Goal: Use online tool/utility

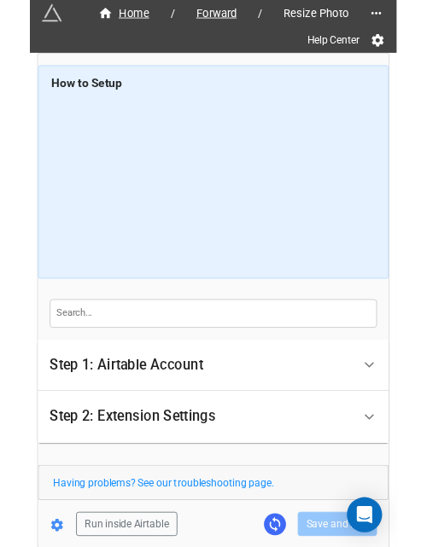
scroll to position [82, 0]
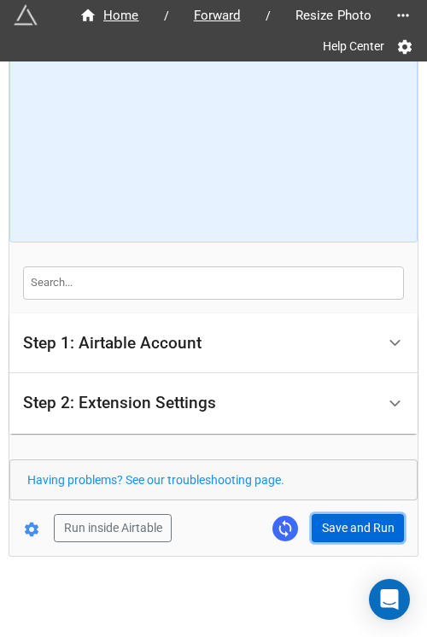
click at [331, 515] on button "Save and Run" at bounding box center [358, 528] width 92 height 29
click at [338, 530] on button "Save and Run" at bounding box center [358, 528] width 92 height 29
click at [366, 543] on div "Home / Forward / Resize Photo Help Center How to Setup Step 1: Airtable Account…" at bounding box center [213, 268] width 408 height 576
click at [355, 514] on button "Save and Run" at bounding box center [358, 528] width 92 height 29
click at [375, 527] on button "Save and Run" at bounding box center [358, 528] width 92 height 29
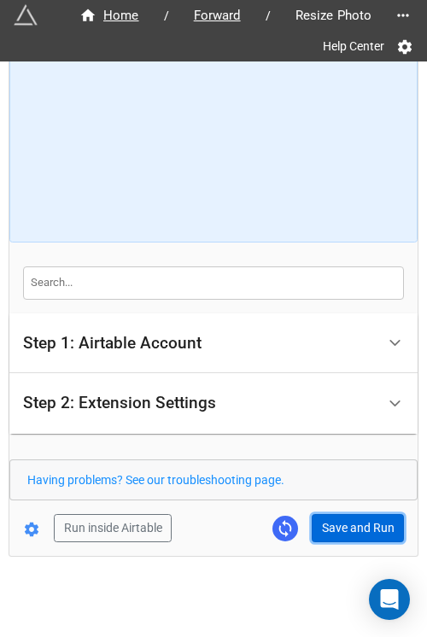
click at [330, 527] on button "Save and Run" at bounding box center [358, 528] width 92 height 29
click at [342, 527] on button "Save and Run" at bounding box center [358, 528] width 92 height 29
click at [333, 524] on button "Save and Run" at bounding box center [358, 528] width 92 height 29
click at [361, 505] on form "How to Setup Step 1: Airtable Account Airtable User API Key Manna-Sinsub Airtab…" at bounding box center [213, 268] width 408 height 548
click at [361, 509] on form "How to Setup Step 1: Airtable Account Airtable User API Key Manna-Sinsub Airtab…" at bounding box center [213, 268] width 408 height 548
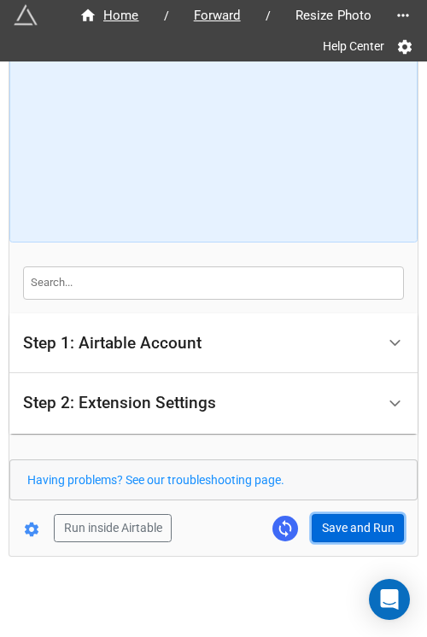
click at [367, 514] on button "Save and Run" at bounding box center [358, 528] width 92 height 29
click at [355, 522] on button "Save and Run" at bounding box center [358, 528] width 92 height 29
drag, startPoint x: 325, startPoint y: 522, endPoint x: 383, endPoint y: 518, distance: 58.2
click at [325, 522] on button "Save and Run" at bounding box center [358, 528] width 92 height 29
drag, startPoint x: 321, startPoint y: 523, endPoint x: 360, endPoint y: 529, distance: 39.7
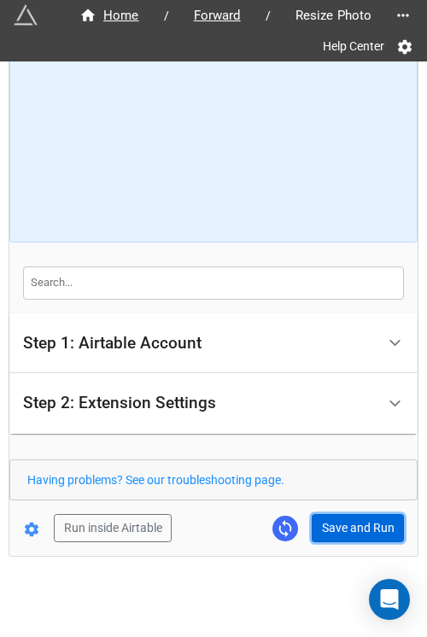
click at [323, 523] on button "Save and Run" at bounding box center [358, 528] width 92 height 29
click at [335, 525] on button "Save and Run" at bounding box center [358, 528] width 92 height 29
click at [325, 528] on button "Save and Run" at bounding box center [358, 528] width 92 height 29
click at [362, 527] on button "Save and Run" at bounding box center [358, 528] width 92 height 29
click at [351, 518] on button "Save and Run" at bounding box center [358, 528] width 92 height 29
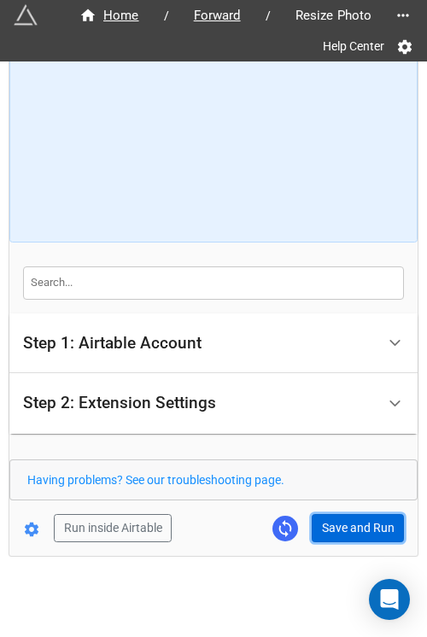
click at [342, 520] on button "Save and Run" at bounding box center [358, 528] width 92 height 29
click at [340, 544] on div "Home / Forward / Resize Photo Help Center How to Setup Step 1: Airtable Account…" at bounding box center [213, 268] width 408 height 576
click at [340, 539] on button "Save and Run" at bounding box center [358, 528] width 92 height 29
click at [342, 520] on button "Save and Run" at bounding box center [358, 528] width 92 height 29
click at [352, 524] on button "Save and Run" at bounding box center [358, 528] width 92 height 29
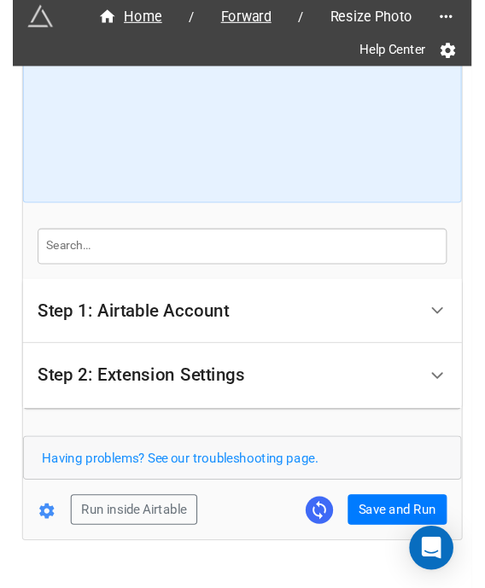
scroll to position [172, 0]
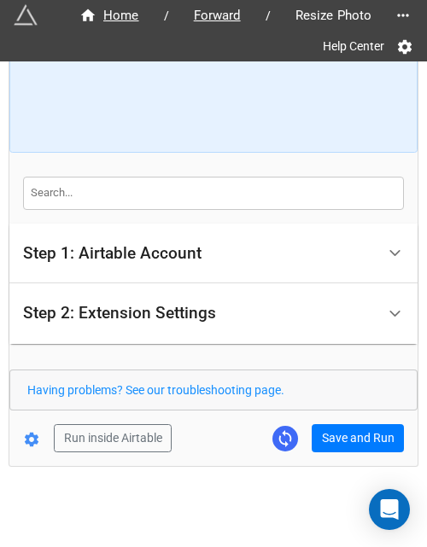
click at [350, 431] on form "How to Setup Step 1: Airtable Account Airtable User API Key Manna-Sinsub Airtab…" at bounding box center [213, 178] width 408 height 548
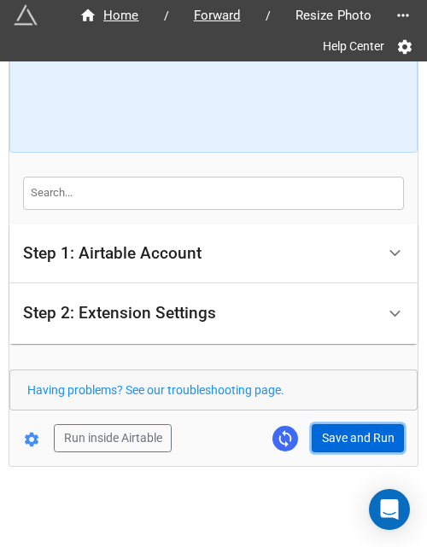
click at [349, 430] on button "Save and Run" at bounding box center [358, 438] width 92 height 29
click at [342, 433] on button "Save and Run" at bounding box center [358, 438] width 92 height 29
click at [344, 425] on button "Save and Run" at bounding box center [358, 438] width 92 height 29
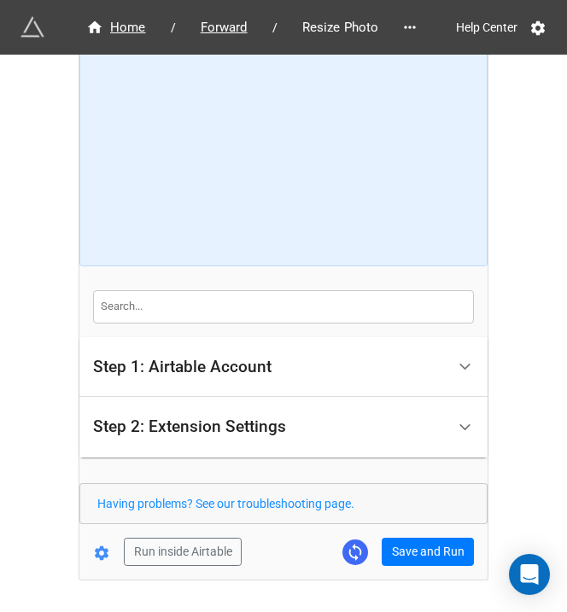
scroll to position [100, 0]
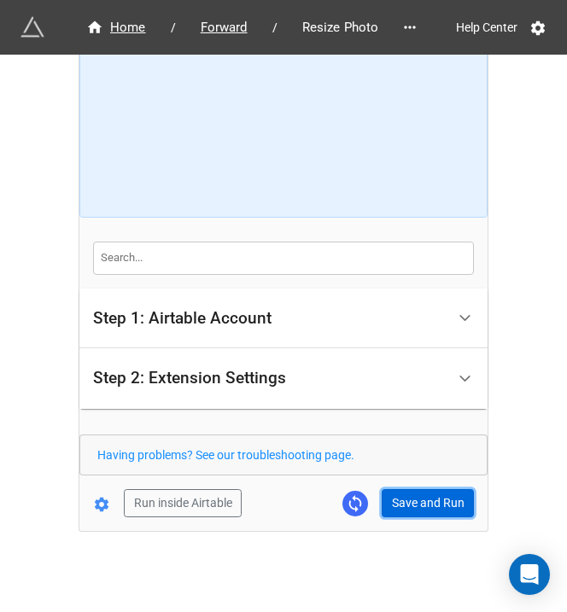
click at [421, 500] on button "Save and Run" at bounding box center [428, 503] width 92 height 29
click at [426, 296] on div "Home / Forward / Resize Photo Help Center How to Setup Step 1: Airtable Account…" at bounding box center [283, 258] width 567 height 716
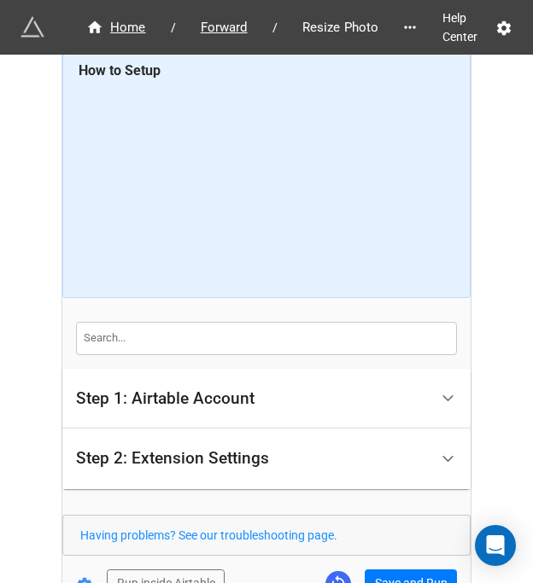
scroll to position [0, 0]
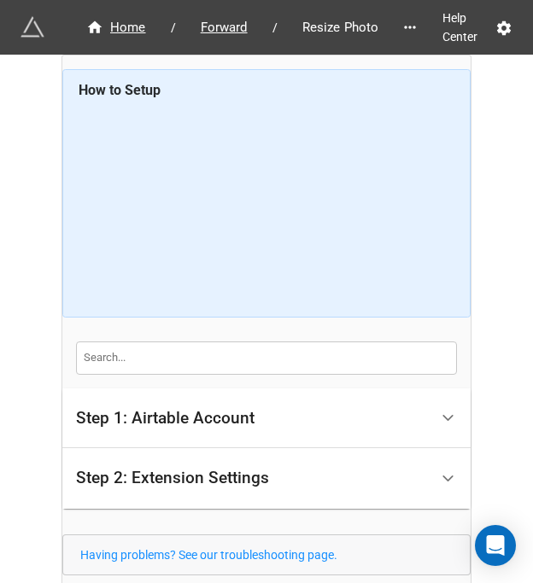
click at [426, 86] on div "Home / Forward / Resize Photo Help Center How to Setup Step 1: Airtable Account…" at bounding box center [266, 358] width 533 height 716
click at [426, 100] on div "Home / Forward / Resize Photo Help Center How to Setup Step 1: Airtable Account…" at bounding box center [266, 358] width 533 height 716
click at [426, 131] on div "Home / Forward / Resize Photo Help Center How to Setup Step 1: Airtable Account…" at bounding box center [266, 358] width 533 height 716
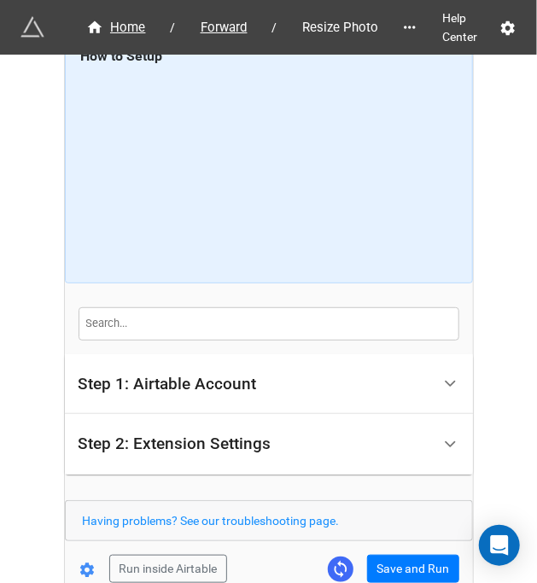
scroll to position [9, 0]
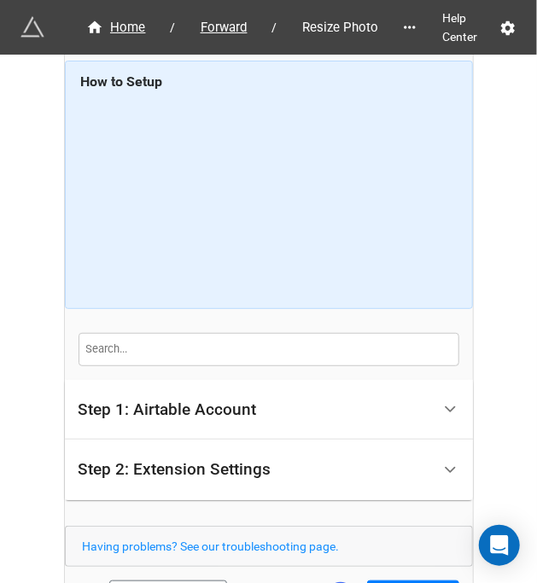
click at [426, 105] on div "Home / Forward / Resize Photo Help Center How to Setup Step 1: Airtable Account…" at bounding box center [268, 349] width 537 height 716
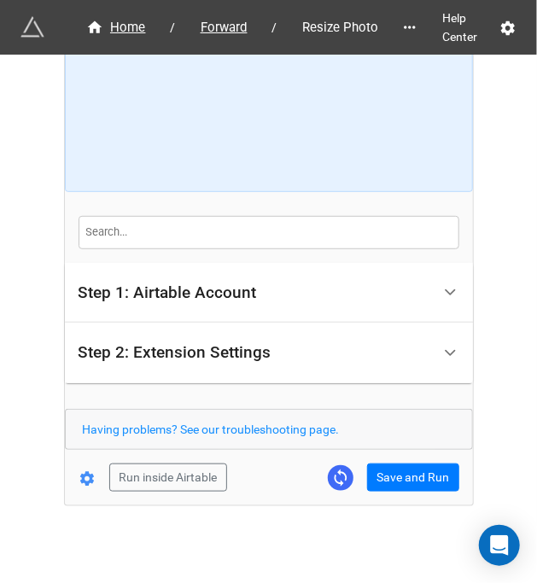
scroll to position [129, 0]
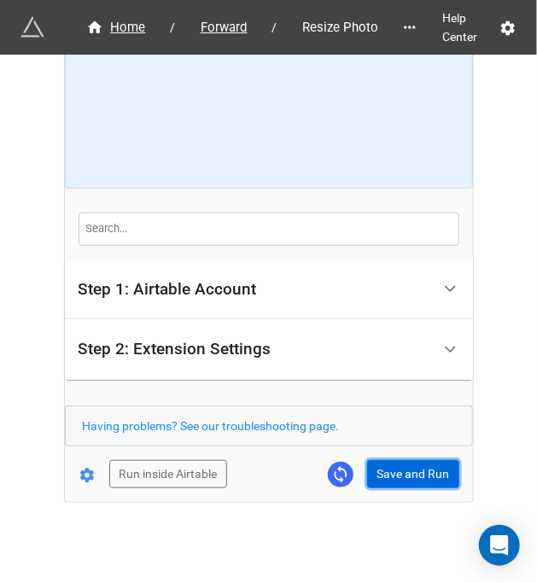
click at [405, 467] on button "Save and Run" at bounding box center [413, 474] width 92 height 29
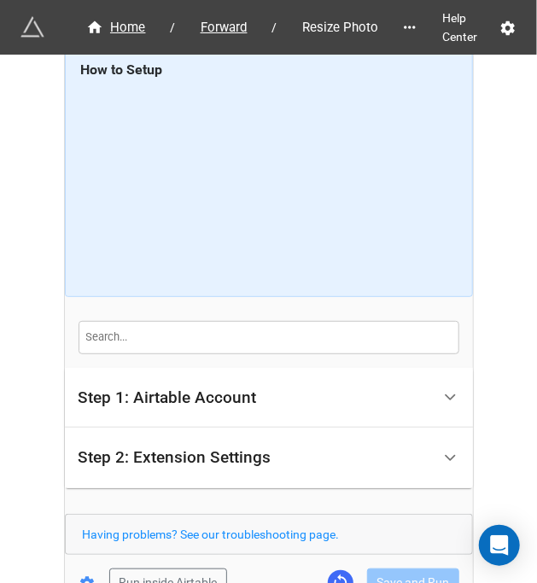
scroll to position [20, 0]
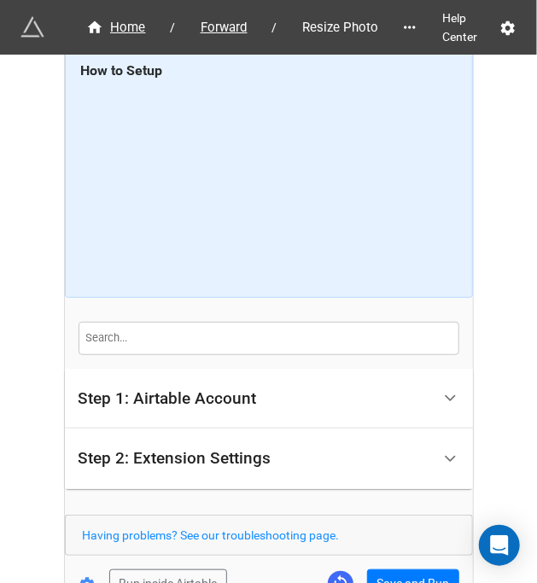
drag, startPoint x: 498, startPoint y: 134, endPoint x: 521, endPoint y: 107, distance: 35.8
click at [426, 133] on div "Home / Forward / Resize Photo Help Center How to Setup Step 1: Airtable Account…" at bounding box center [268, 338] width 537 height 716
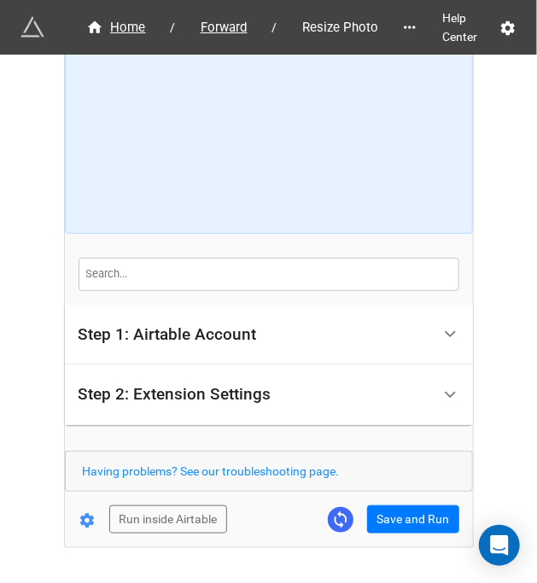
scroll to position [129, 0]
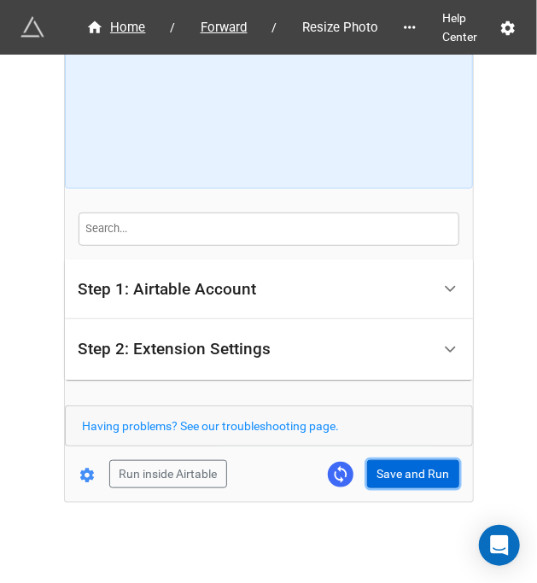
drag, startPoint x: 372, startPoint y: 464, endPoint x: 455, endPoint y: 501, distance: 91.8
click at [374, 464] on button "Save and Run" at bounding box center [413, 474] width 92 height 29
click at [401, 471] on button "Save and Run" at bounding box center [413, 474] width 92 height 29
click at [371, 474] on button "Save and Run" at bounding box center [413, 474] width 92 height 29
click at [388, 469] on button "Save and Run" at bounding box center [413, 474] width 92 height 29
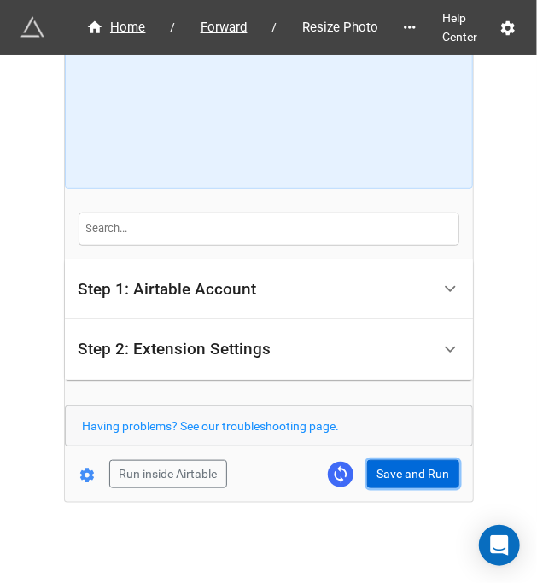
drag, startPoint x: 398, startPoint y: 473, endPoint x: 401, endPoint y: 512, distance: 38.6
click at [398, 472] on button "Save and Run" at bounding box center [413, 474] width 92 height 29
click at [401, 462] on button "Save and Run" at bounding box center [413, 474] width 92 height 29
drag, startPoint x: 378, startPoint y: 473, endPoint x: 494, endPoint y: 473, distance: 116.2
click at [378, 473] on button "Save and Run" at bounding box center [413, 474] width 92 height 29
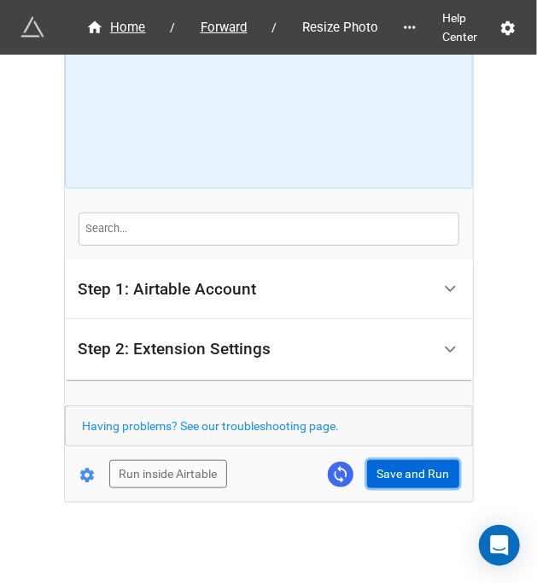
drag, startPoint x: 395, startPoint y: 473, endPoint x: 518, endPoint y: 405, distance: 140.7
click at [395, 473] on button "Save and Run" at bounding box center [413, 474] width 92 height 29
click at [411, 481] on button "Save and Run" at bounding box center [413, 474] width 92 height 29
drag, startPoint x: 407, startPoint y: 472, endPoint x: 503, endPoint y: 513, distance: 104.1
click at [407, 472] on button "Save and Run" at bounding box center [413, 474] width 92 height 29
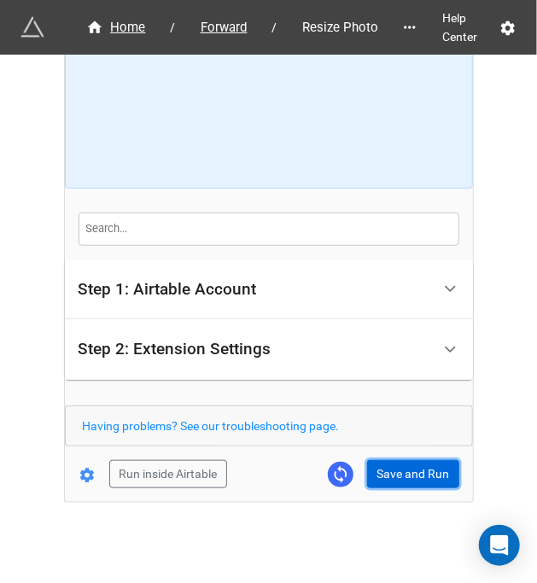
drag, startPoint x: 384, startPoint y: 465, endPoint x: 396, endPoint y: 575, distance: 110.0
click at [385, 465] on button "Save and Run" at bounding box center [413, 474] width 92 height 29
drag, startPoint x: 401, startPoint y: 455, endPoint x: 412, endPoint y: 448, distance: 13.0
click at [401, 455] on form "How to Setup Step 1: Airtable Account Airtable User API Key Manna-Sinsub Airtab…" at bounding box center [269, 214] width 408 height 548
click at [407, 461] on button "Save and Run" at bounding box center [413, 474] width 92 height 29
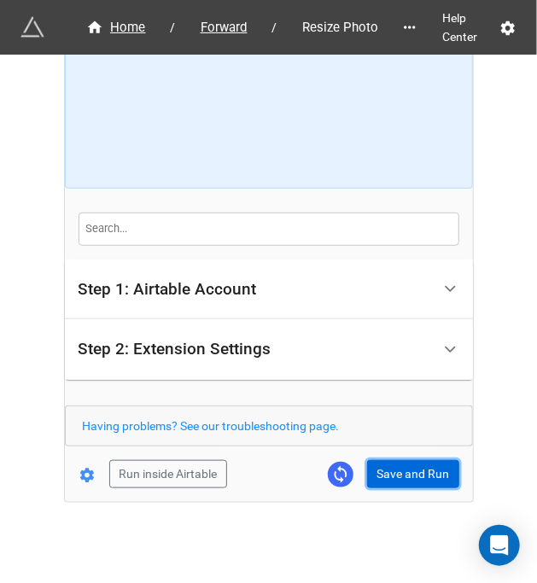
drag, startPoint x: 418, startPoint y: 462, endPoint x: 504, endPoint y: 459, distance: 86.3
click at [418, 462] on button "Save and Run" at bounding box center [413, 474] width 92 height 29
drag, startPoint x: 425, startPoint y: 479, endPoint x: 456, endPoint y: 476, distance: 30.9
click at [426, 479] on button "Save and Run" at bounding box center [413, 474] width 92 height 29
click at [389, 471] on button "Save and Run" at bounding box center [413, 474] width 92 height 29
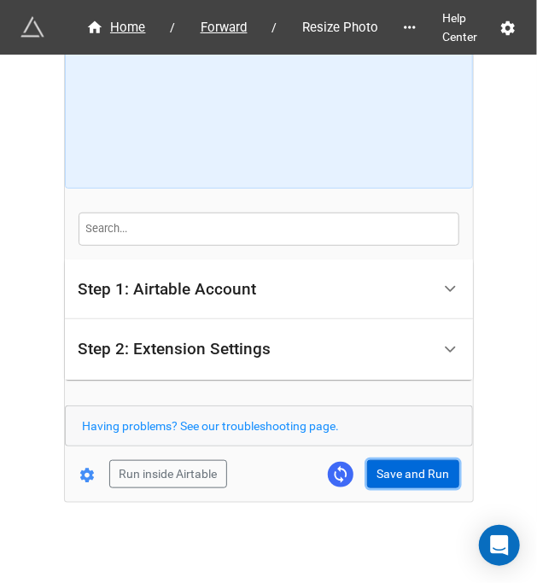
click at [416, 472] on button "Save and Run" at bounding box center [413, 474] width 92 height 29
drag, startPoint x: 415, startPoint y: 472, endPoint x: 506, endPoint y: 438, distance: 97.6
click at [415, 472] on button "Save and Run" at bounding box center [413, 474] width 92 height 29
click at [379, 485] on button "Save and Run" at bounding box center [413, 474] width 92 height 29
click at [383, 469] on button "Save and Run" at bounding box center [413, 474] width 92 height 29
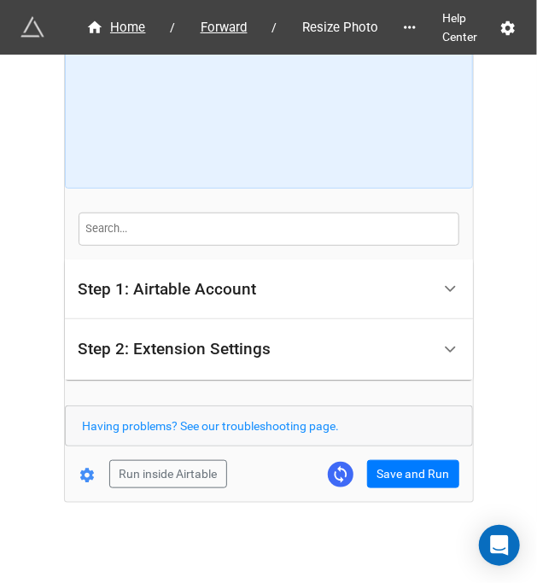
click at [415, 504] on div "Home / Forward / Resize Photo Help Center How to Setup Step 1: Airtable Account…" at bounding box center [269, 229] width 410 height 716
click at [419, 484] on button "Save and Run" at bounding box center [413, 474] width 92 height 29
click at [426, 465] on button "Save and Run" at bounding box center [413, 474] width 92 height 29
drag, startPoint x: 404, startPoint y: 476, endPoint x: 524, endPoint y: 431, distance: 127.6
click at [404, 476] on button "Save and Run" at bounding box center [413, 474] width 92 height 29
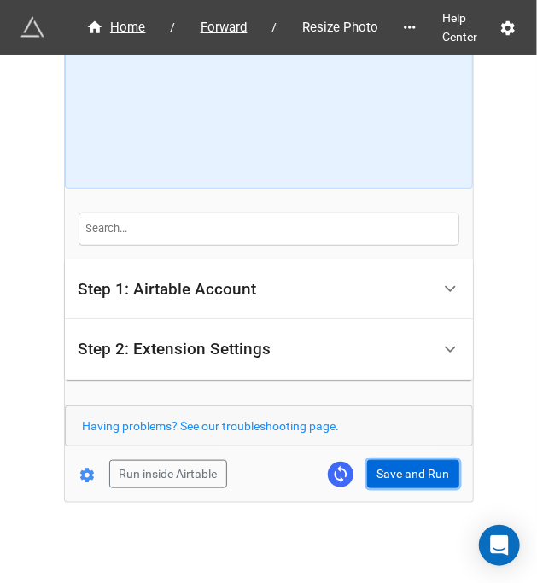
drag, startPoint x: 384, startPoint y: 473, endPoint x: 518, endPoint y: 435, distance: 138.7
click at [384, 473] on button "Save and Run" at bounding box center [413, 474] width 92 height 29
drag, startPoint x: 389, startPoint y: 464, endPoint x: 488, endPoint y: 418, distance: 108.5
click at [390, 464] on button "Save and Run" at bounding box center [413, 474] width 92 height 29
click at [416, 454] on form "How to Setup Step 1: Airtable Account Airtable User API Key Manna-Sinsub Airtab…" at bounding box center [269, 214] width 408 height 548
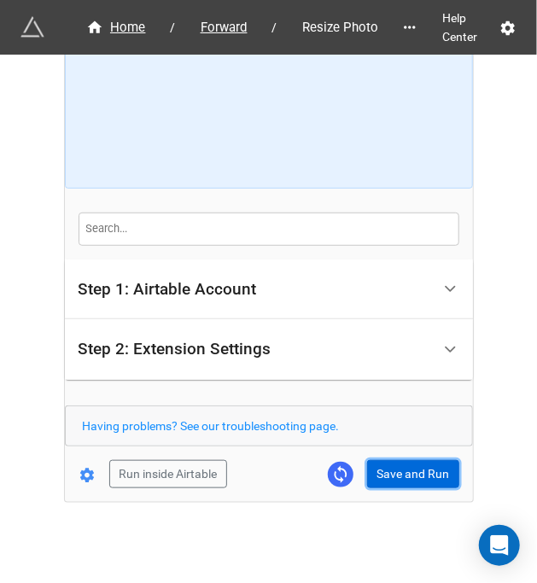
click at [408, 462] on button "Save and Run" at bounding box center [413, 474] width 92 height 29
drag, startPoint x: 412, startPoint y: 462, endPoint x: 430, endPoint y: 423, distance: 43.6
click at [412, 462] on button "Save and Run" at bounding box center [413, 474] width 92 height 29
click at [423, 485] on button "Save and Run" at bounding box center [413, 474] width 92 height 29
click at [417, 466] on button "Save and Run" at bounding box center [413, 474] width 92 height 29
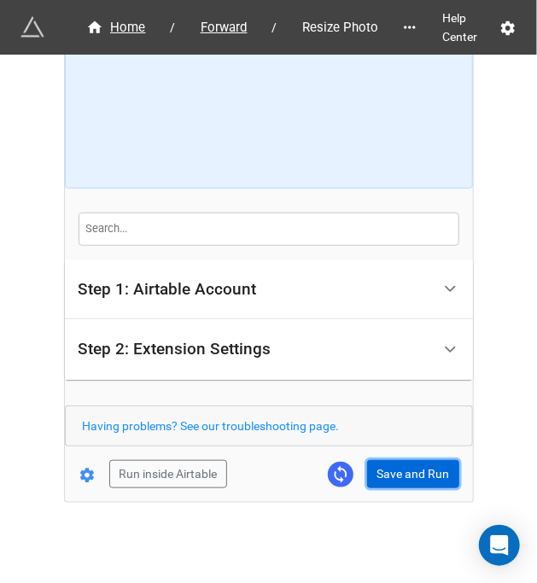
click at [391, 476] on button "Save and Run" at bounding box center [413, 474] width 92 height 29
drag, startPoint x: 384, startPoint y: 485, endPoint x: 399, endPoint y: 474, distance: 18.3
click at [384, 485] on button "Save and Run" at bounding box center [413, 474] width 92 height 29
drag, startPoint x: 419, startPoint y: 474, endPoint x: 430, endPoint y: 467, distance: 13.0
click at [419, 474] on button "Save and Run" at bounding box center [413, 474] width 92 height 29
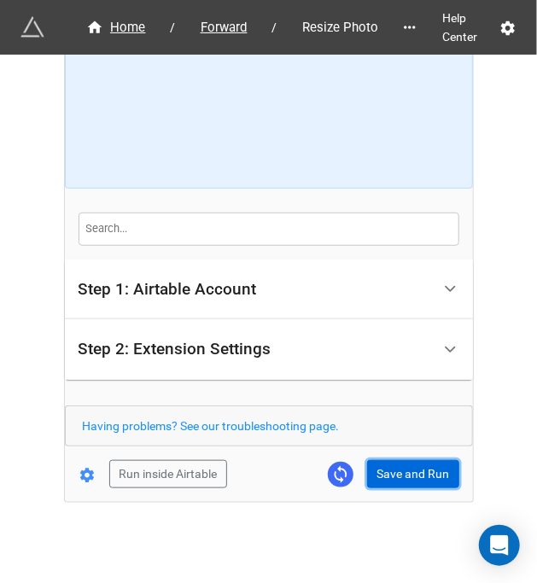
drag, startPoint x: 408, startPoint y: 462, endPoint x: 428, endPoint y: 444, distance: 26.6
click at [408, 462] on button "Save and Run" at bounding box center [413, 474] width 92 height 29
click at [391, 477] on button "Save and Run" at bounding box center [413, 474] width 92 height 29
drag, startPoint x: 409, startPoint y: 465, endPoint x: 417, endPoint y: 461, distance: 8.8
click at [409, 465] on button "Save and Run" at bounding box center [413, 474] width 92 height 29
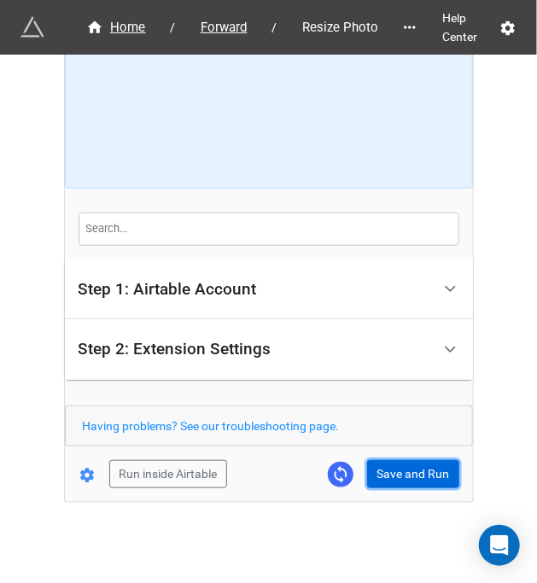
drag, startPoint x: 407, startPoint y: 471, endPoint x: 434, endPoint y: 462, distance: 28.6
click at [407, 471] on button "Save and Run" at bounding box center [413, 474] width 92 height 29
drag, startPoint x: 388, startPoint y: 484, endPoint x: 399, endPoint y: 484, distance: 11.1
click at [388, 484] on button "Save and Run" at bounding box center [413, 474] width 92 height 29
drag, startPoint x: 419, startPoint y: 473, endPoint x: 531, endPoint y: 465, distance: 113.1
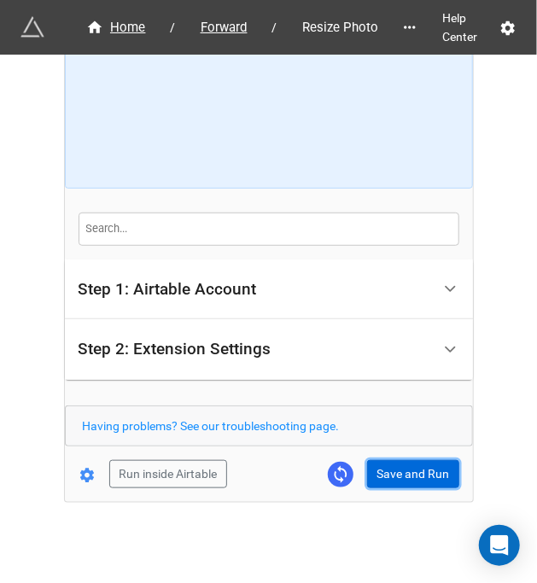
click at [419, 473] on button "Save and Run" at bounding box center [413, 474] width 92 height 29
click at [426, 465] on button "Save and Run" at bounding box center [413, 474] width 92 height 29
click at [423, 460] on button "Save and Run" at bounding box center [413, 474] width 92 height 29
click at [390, 472] on button "Save and Run" at bounding box center [413, 474] width 92 height 29
click at [394, 464] on button "Save and Run" at bounding box center [413, 474] width 92 height 29
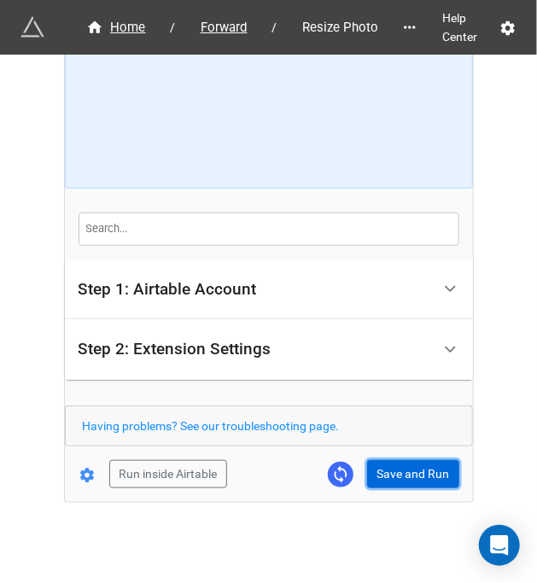
click at [405, 478] on button "Save and Run" at bounding box center [413, 474] width 92 height 29
drag, startPoint x: 398, startPoint y: 468, endPoint x: 415, endPoint y: 465, distance: 17.3
click at [398, 467] on button "Save and Run" at bounding box center [413, 474] width 92 height 29
click at [426, 482] on button "Save and Run" at bounding box center [413, 474] width 92 height 29
click at [381, 480] on button "Save and Run" at bounding box center [413, 474] width 92 height 29
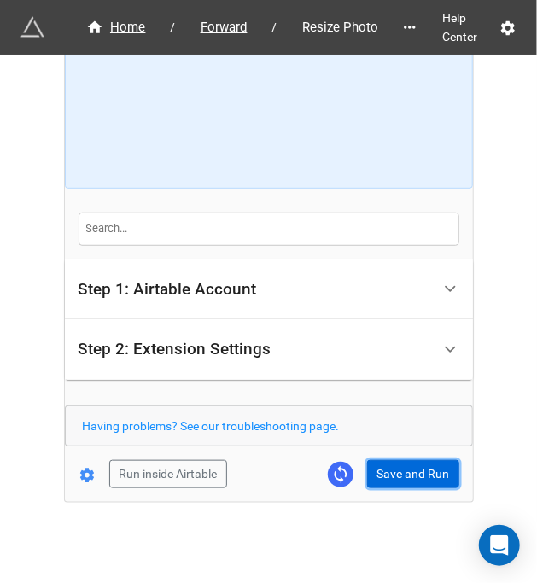
drag, startPoint x: 408, startPoint y: 471, endPoint x: 527, endPoint y: 443, distance: 122.0
click at [408, 471] on button "Save and Run" at bounding box center [413, 474] width 92 height 29
drag, startPoint x: 397, startPoint y: 467, endPoint x: 524, endPoint y: 462, distance: 127.4
click at [397, 467] on button "Save and Run" at bounding box center [413, 474] width 92 height 29
click at [386, 476] on button "Save and Run" at bounding box center [413, 474] width 92 height 29
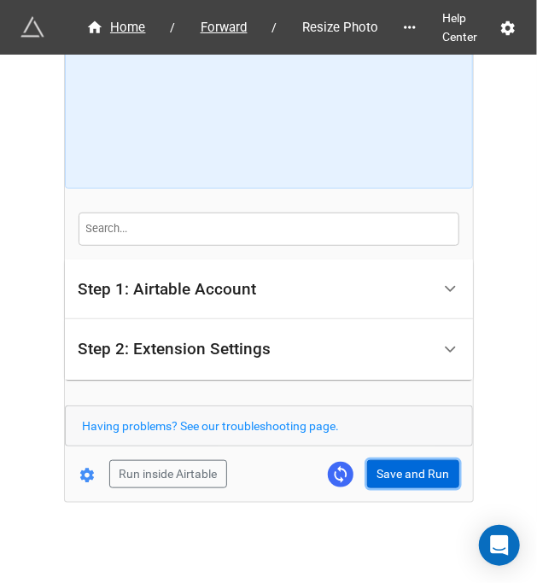
click at [426, 484] on button "Save and Run" at bounding box center [413, 474] width 92 height 29
click at [402, 460] on button "Save and Run" at bounding box center [413, 474] width 92 height 29
drag, startPoint x: 395, startPoint y: 478, endPoint x: 413, endPoint y: 471, distance: 19.5
click at [395, 478] on button "Save and Run" at bounding box center [413, 474] width 92 height 29
click at [388, 463] on button "Save and Run" at bounding box center [413, 474] width 92 height 29
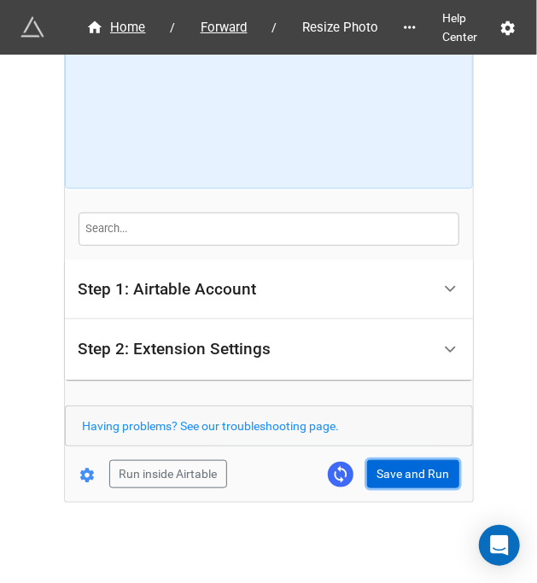
click at [378, 466] on button "Save and Run" at bounding box center [413, 474] width 92 height 29
click at [378, 475] on button "Save and Run" at bounding box center [413, 474] width 92 height 29
click at [426, 477] on button "Save and Run" at bounding box center [413, 474] width 92 height 29
drag, startPoint x: 405, startPoint y: 464, endPoint x: 520, endPoint y: 411, distance: 126.9
click at [409, 463] on button "Save and Run" at bounding box center [413, 474] width 92 height 29
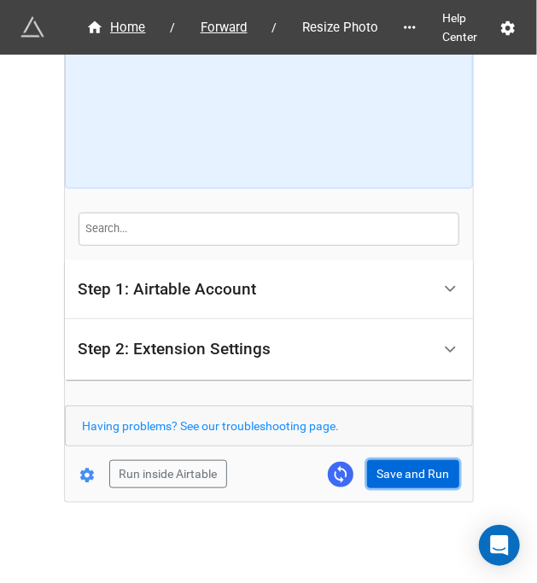
drag, startPoint x: 391, startPoint y: 468, endPoint x: 400, endPoint y: 465, distance: 9.2
click at [391, 468] on button "Save and Run" at bounding box center [413, 474] width 92 height 29
click at [402, 467] on button "Save and Run" at bounding box center [413, 474] width 92 height 29
drag, startPoint x: 434, startPoint y: 475, endPoint x: 532, endPoint y: 399, distance: 124.2
click at [426, 475] on button "Save and Run" at bounding box center [413, 474] width 92 height 29
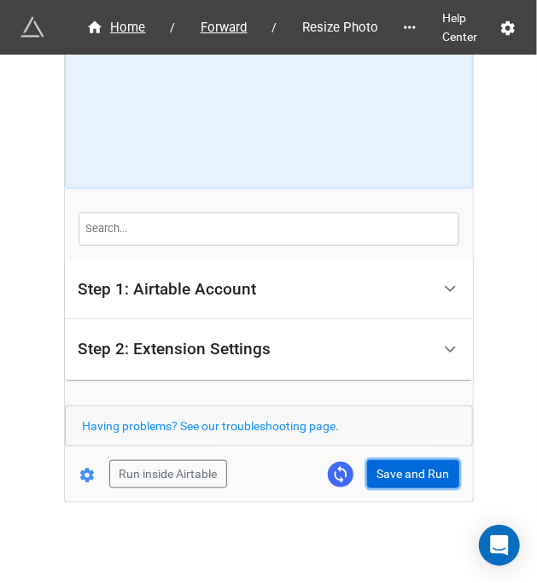
click at [406, 476] on button "Save and Run" at bounding box center [413, 474] width 92 height 29
click at [421, 480] on button "Save and Run" at bounding box center [413, 474] width 92 height 29
drag, startPoint x: 395, startPoint y: 474, endPoint x: 531, endPoint y: 471, distance: 135.8
click at [395, 474] on button "Save and Run" at bounding box center [413, 474] width 92 height 29
click at [426, 460] on button "Save and Run" at bounding box center [413, 474] width 92 height 29
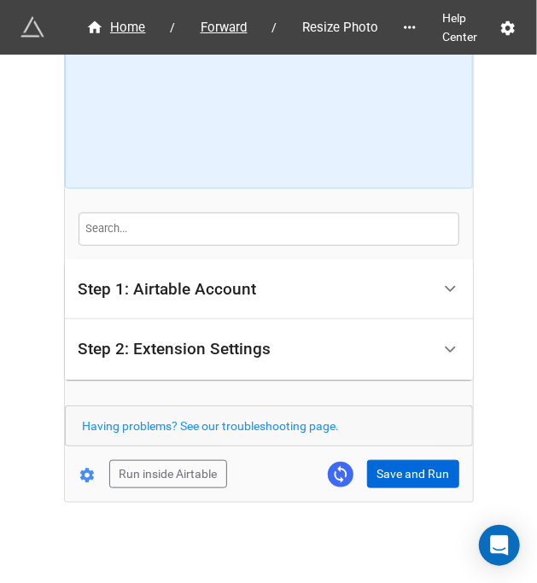
drag, startPoint x: 385, startPoint y: 454, endPoint x: 397, endPoint y: 462, distance: 14.2
click at [385, 454] on form "How to Setup Step 1: Airtable Account Airtable User API Key Manna-Sinsub Airtab…" at bounding box center [269, 214] width 408 height 548
click at [398, 462] on button "Save and Run" at bounding box center [413, 474] width 92 height 29
click at [387, 471] on button "Save and Run" at bounding box center [413, 474] width 92 height 29
click at [401, 479] on button "Save and Run" at bounding box center [413, 474] width 92 height 29
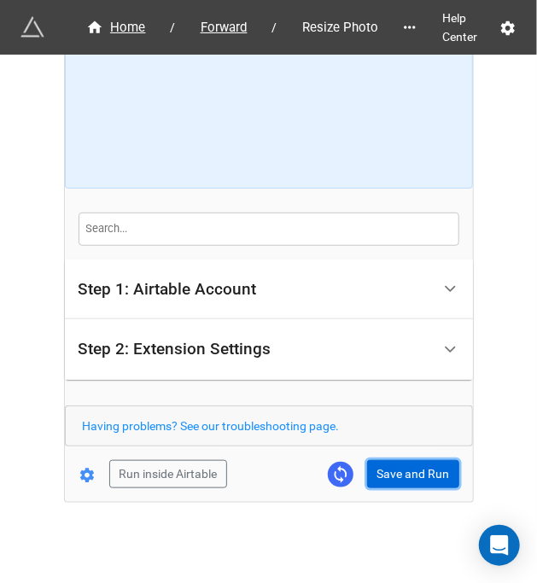
click at [426, 463] on button "Save and Run" at bounding box center [413, 474] width 92 height 29
drag, startPoint x: 415, startPoint y: 461, endPoint x: 513, endPoint y: 433, distance: 102.2
click at [422, 460] on button "Save and Run" at bounding box center [413, 474] width 92 height 29
drag, startPoint x: 407, startPoint y: 469, endPoint x: 528, endPoint y: 423, distance: 129.8
click at [407, 469] on button "Save and Run" at bounding box center [413, 474] width 92 height 29
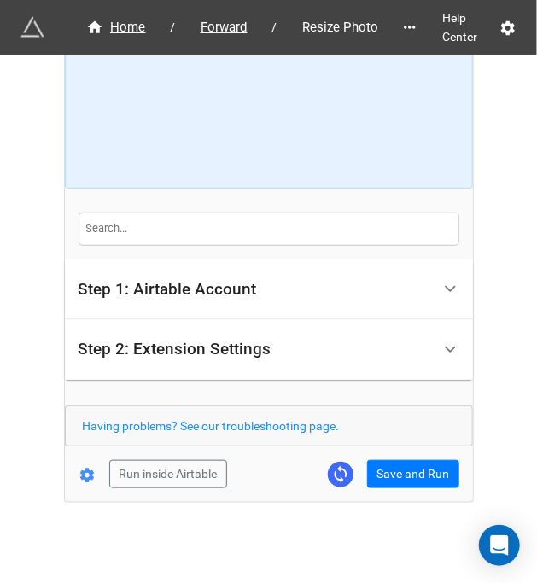
click at [362, 469] on div "Run inside Airtable Save and Run" at bounding box center [262, 474] width 395 height 29
click at [401, 477] on button "Save and Run" at bounding box center [413, 474] width 92 height 29
drag, startPoint x: 401, startPoint y: 471, endPoint x: 522, endPoint y: 449, distance: 122.5
click at [404, 471] on button "Save and Run" at bounding box center [413, 474] width 92 height 29
click at [407, 467] on button "Save and Run" at bounding box center [413, 474] width 92 height 29
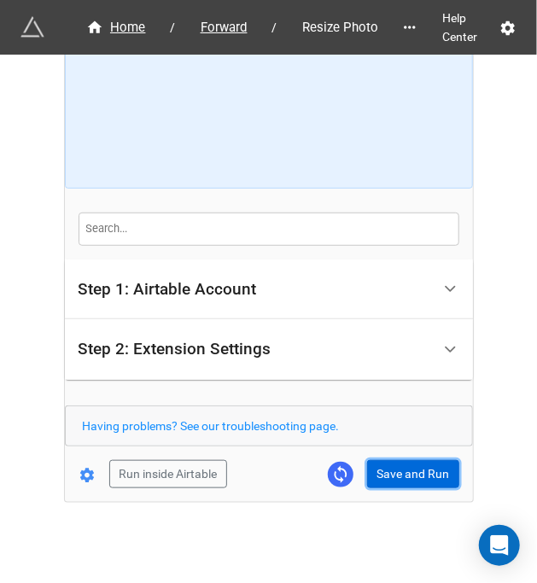
click at [384, 481] on button "Save and Run" at bounding box center [413, 474] width 92 height 29
click at [385, 473] on button "Save and Run" at bounding box center [413, 474] width 92 height 29
click at [387, 476] on button "Save and Run" at bounding box center [413, 474] width 92 height 29
click at [368, 488] on div "Home / Forward / Resize Photo Help Center How to Setup Step 1: Airtable Account…" at bounding box center [269, 215] width 408 height 576
click at [371, 485] on button "Save and Run" at bounding box center [413, 474] width 92 height 29
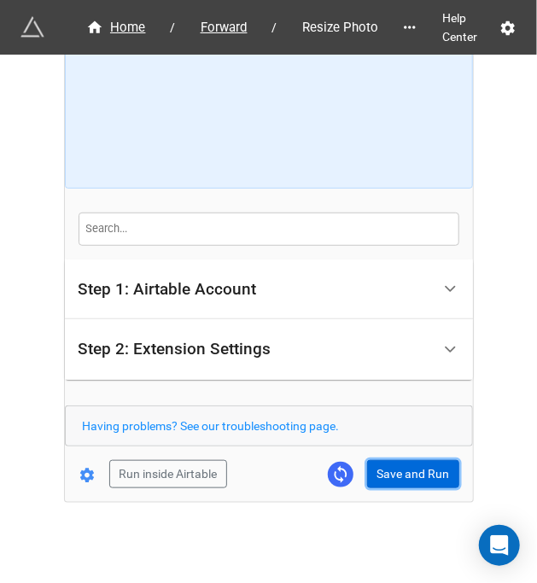
click at [395, 476] on button "Save and Run" at bounding box center [413, 474] width 92 height 29
click at [411, 464] on button "Save and Run" at bounding box center [413, 474] width 92 height 29
click at [426, 460] on button "Save and Run" at bounding box center [413, 474] width 92 height 29
click at [391, 460] on button "Save and Run" at bounding box center [413, 474] width 92 height 29
drag, startPoint x: 419, startPoint y: 479, endPoint x: 429, endPoint y: 488, distance: 13.3
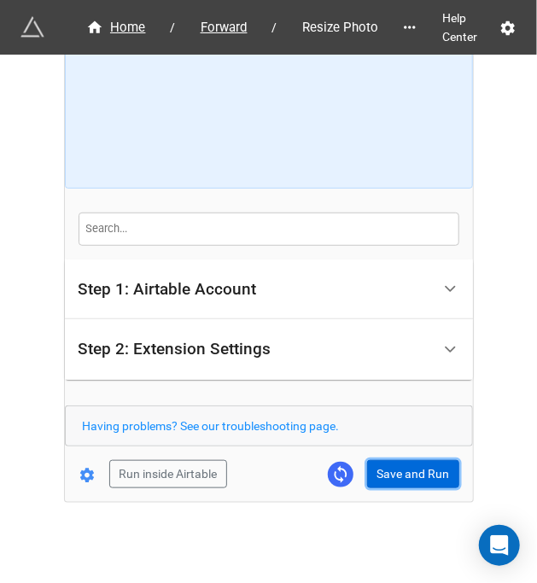
click at [419, 479] on button "Save and Run" at bounding box center [413, 474] width 92 height 29
click at [424, 471] on button "Save and Run" at bounding box center [413, 474] width 92 height 29
click at [407, 486] on div "Home / Forward / Resize Photo Help Center How to Setup Step 1: Airtable Account…" at bounding box center [269, 215] width 408 height 576
click at [407, 479] on button "Save and Run" at bounding box center [413, 474] width 92 height 29
click at [396, 471] on button "Save and Run" at bounding box center [413, 474] width 92 height 29
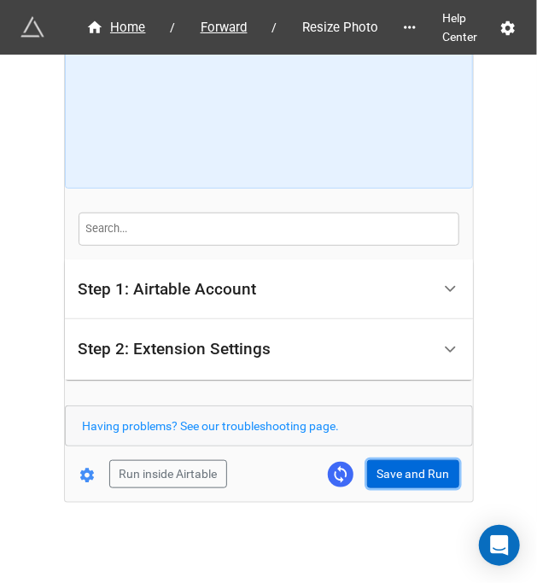
click at [406, 472] on button "Save and Run" at bounding box center [413, 474] width 92 height 29
click at [400, 479] on button "Save and Run" at bounding box center [413, 474] width 92 height 29
click at [401, 467] on button "Save and Run" at bounding box center [413, 474] width 92 height 29
click at [405, 482] on button "Save and Run" at bounding box center [413, 474] width 92 height 29
click at [401, 462] on button "Save and Run" at bounding box center [413, 474] width 92 height 29
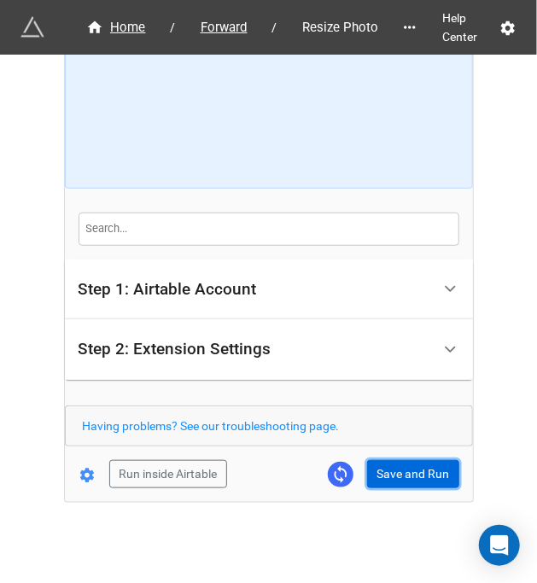
click at [399, 474] on button "Save and Run" at bounding box center [413, 474] width 92 height 29
click at [401, 471] on button "Save and Run" at bounding box center [413, 474] width 92 height 29
click at [426, 471] on button "Save and Run" at bounding box center [413, 474] width 92 height 29
click at [424, 487] on div "Home / Forward / Resize Photo Help Center How to Setup Step 1: Airtable Account…" at bounding box center [269, 215] width 408 height 576
click at [419, 483] on button "Save and Run" at bounding box center [413, 474] width 92 height 29
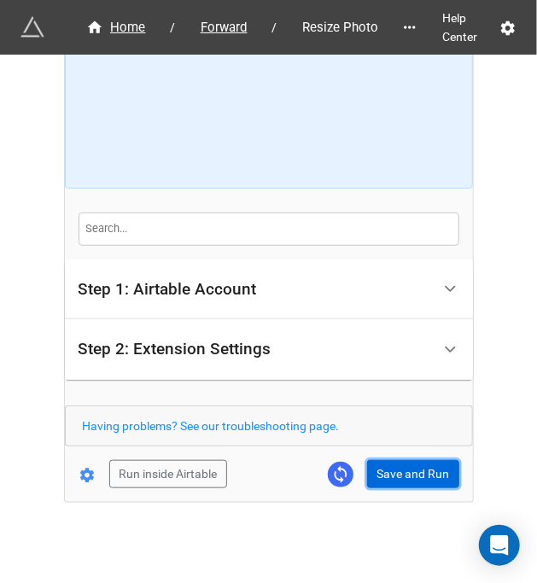
click at [396, 470] on button "Save and Run" at bounding box center [413, 474] width 92 height 29
drag, startPoint x: 388, startPoint y: 469, endPoint x: 480, endPoint y: 469, distance: 92.2
click at [388, 469] on button "Save and Run" at bounding box center [413, 474] width 92 height 29
click at [378, 466] on button "Save and Run" at bounding box center [413, 474] width 92 height 29
drag, startPoint x: 374, startPoint y: 469, endPoint x: 393, endPoint y: 470, distance: 18.8
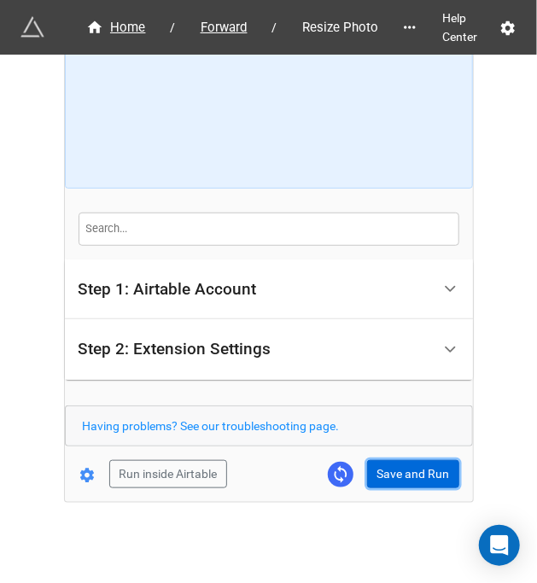
click at [374, 469] on button "Save and Run" at bounding box center [413, 474] width 92 height 29
